Goal: Find specific page/section: Find specific page/section

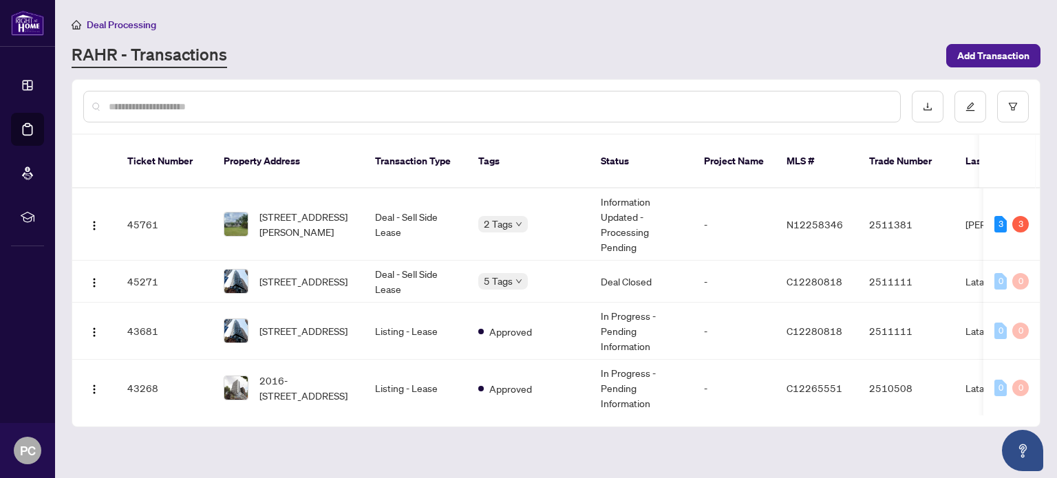
click at [688, 54] on div "RAHR - Transactions" at bounding box center [505, 55] width 866 height 25
click at [702, 60] on div "RAHR - Transactions" at bounding box center [505, 55] width 866 height 25
click at [410, 210] on td "Deal - Sell Side Lease" at bounding box center [415, 224] width 103 height 72
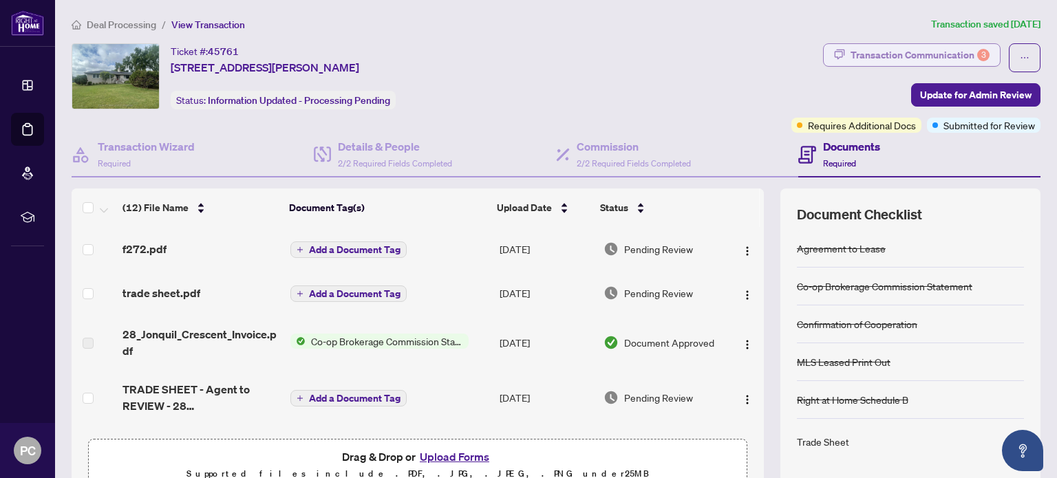
click at [910, 46] on div "Transaction Communication 3" at bounding box center [919, 55] width 139 height 22
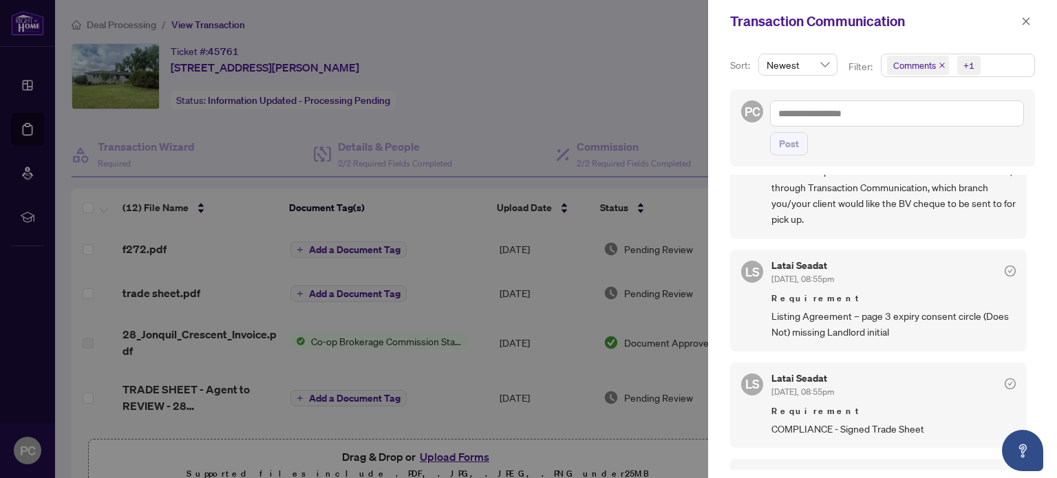
scroll to position [138, 0]
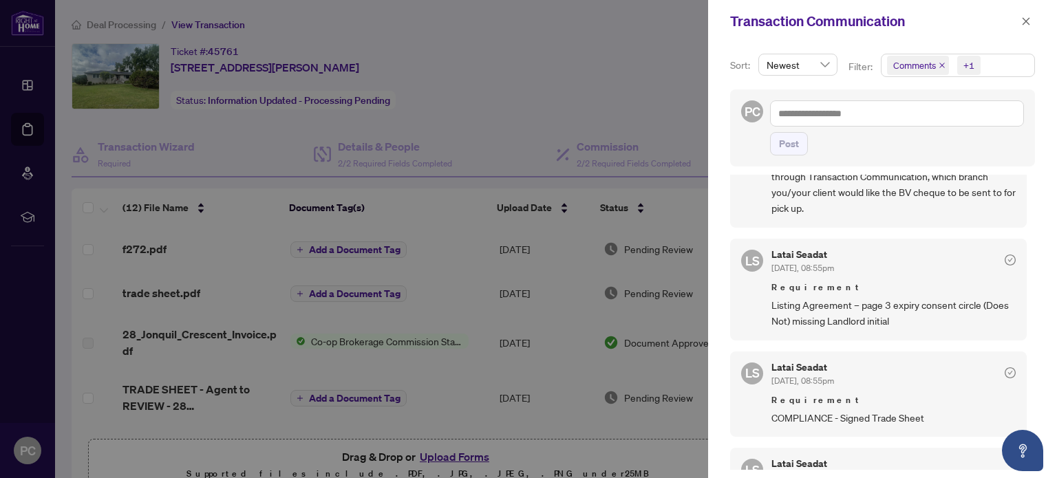
click at [546, 248] on div at bounding box center [528, 239] width 1057 height 478
click at [528, 245] on div at bounding box center [528, 239] width 1057 height 478
click at [1025, 17] on icon "close" at bounding box center [1026, 22] width 10 height 10
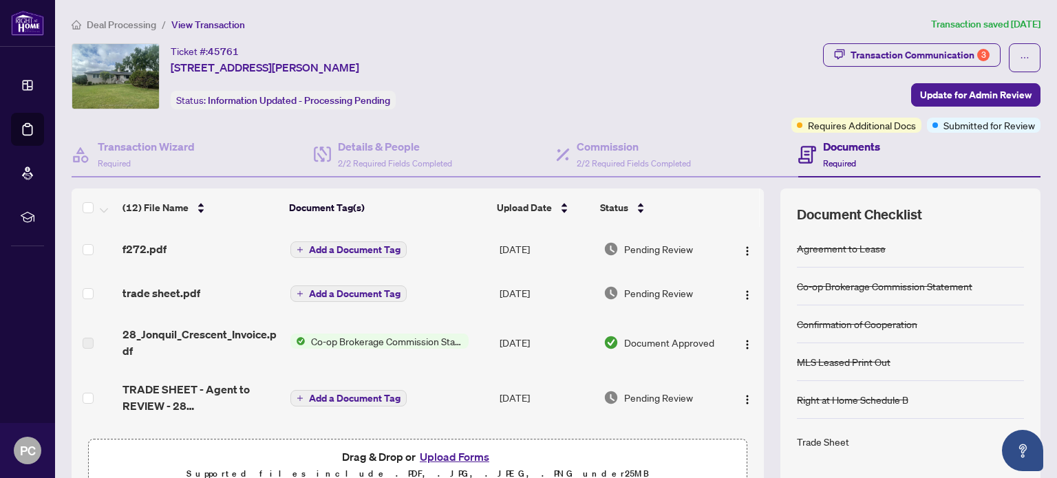
click at [515, 246] on td "[DATE]" at bounding box center [546, 249] width 104 height 44
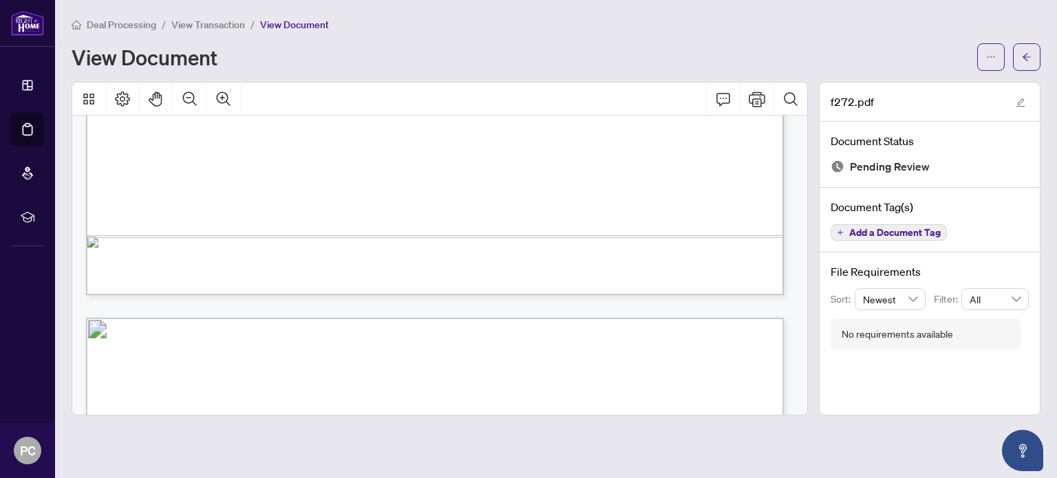
scroll to position [894, 0]
